Goal: Transaction & Acquisition: Book appointment/travel/reservation

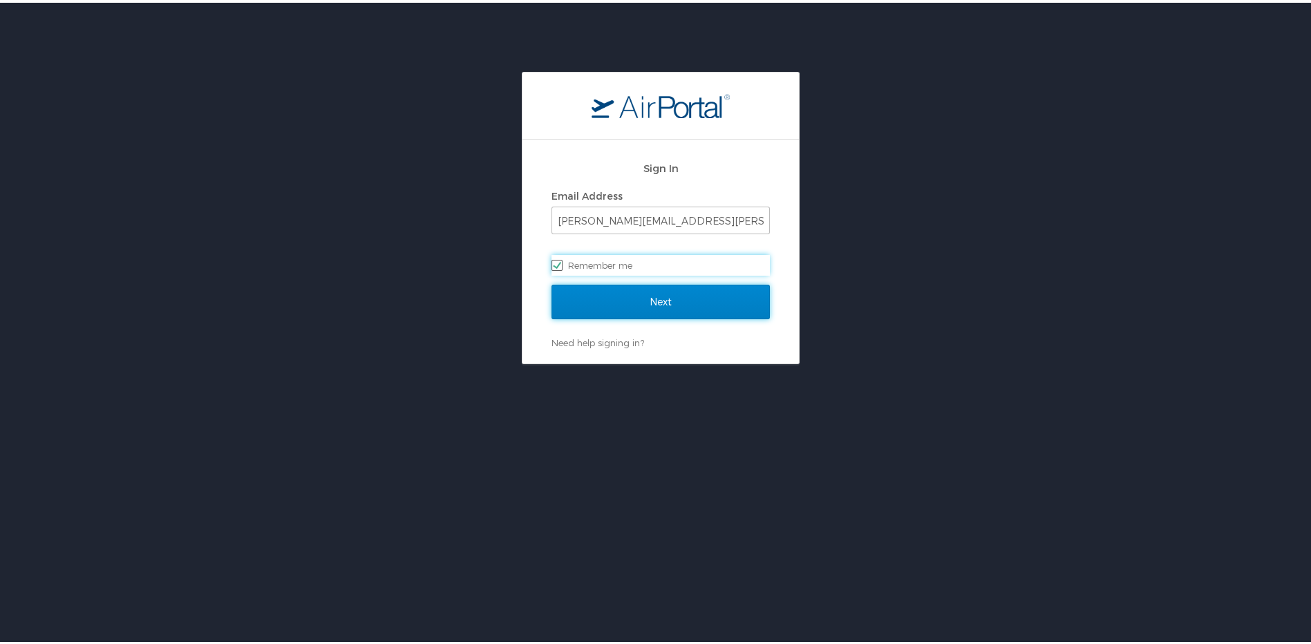
click at [639, 292] on input "Next" at bounding box center [660, 299] width 218 height 35
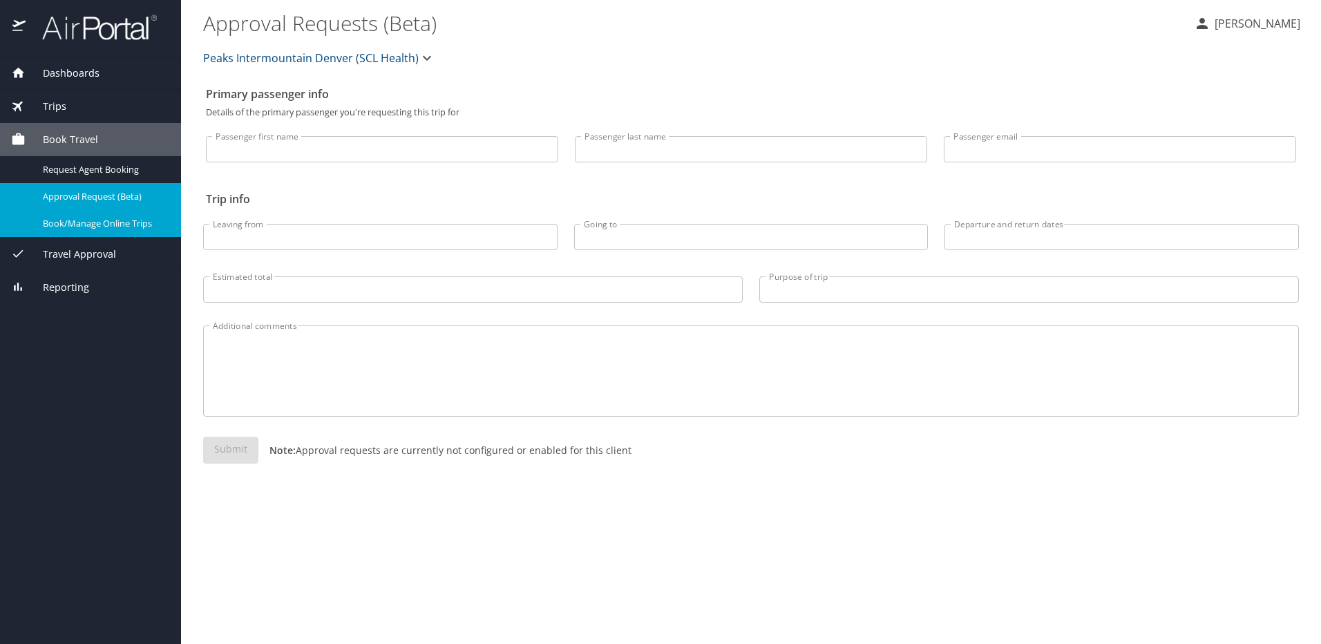
click at [91, 227] on span "Book/Manage Online Trips" at bounding box center [104, 223] width 122 height 13
